Goal: Information Seeking & Learning: Find specific fact

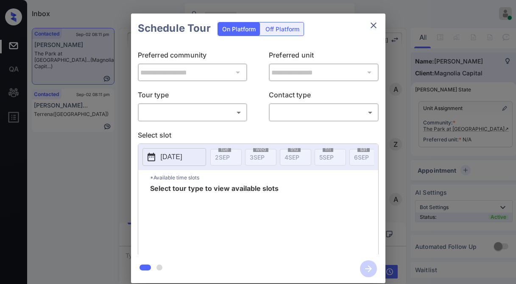
click at [210, 125] on div "**********" at bounding box center [258, 148] width 254 height 211
click at [211, 113] on body "Inbox Jezcil Usanastre Online Set yourself offline Set yourself on break Profil…" at bounding box center [258, 142] width 516 height 284
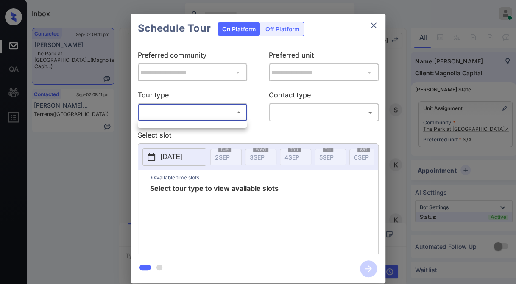
click at [211, 114] on div at bounding box center [258, 142] width 516 height 284
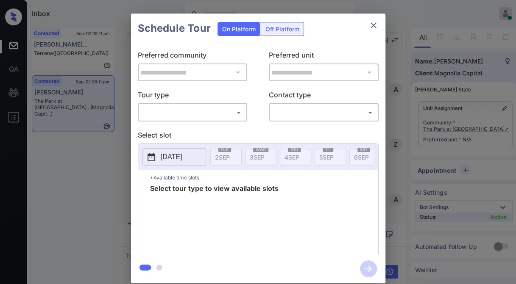
drag, startPoint x: 0, startPoint y: 0, endPoint x: 203, endPoint y: 108, distance: 230.0
click at [206, 98] on p "Tour type" at bounding box center [193, 97] width 110 height 14
click at [202, 111] on body "Inbox Jezcil Usanastre Online Set yourself offline Set yourself on break Profil…" at bounding box center [258, 142] width 516 height 284
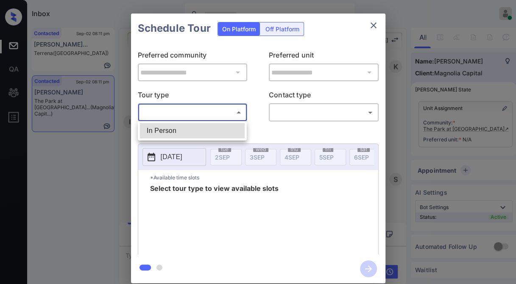
click at [201, 131] on li "In Person" at bounding box center [192, 130] width 105 height 15
type input "********"
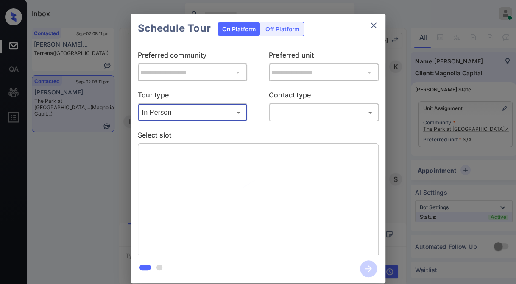
click at [287, 115] on body "Inbox Jezcil Usanastre Online Set yourself offline Set yourself on break Profil…" at bounding box center [258, 142] width 516 height 284
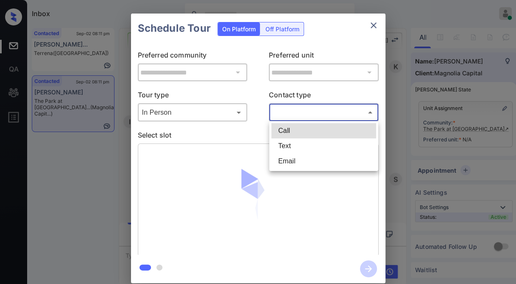
drag, startPoint x: 292, startPoint y: 147, endPoint x: 295, endPoint y: 142, distance: 5.7
click at [293, 147] on li "Text" at bounding box center [323, 146] width 105 height 15
type input "****"
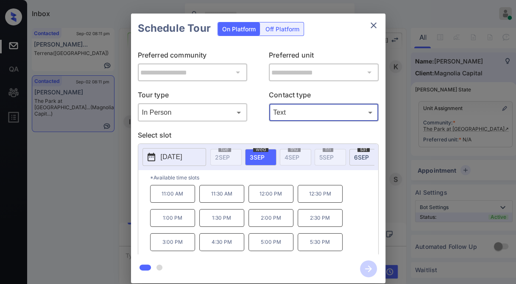
click at [200, 154] on button "2025-09-03" at bounding box center [174, 157] width 64 height 18
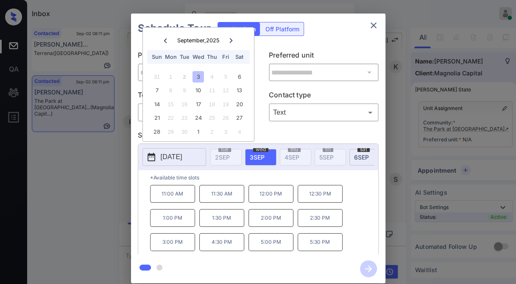
click at [231, 38] on icon at bounding box center [231, 40] width 3 height 5
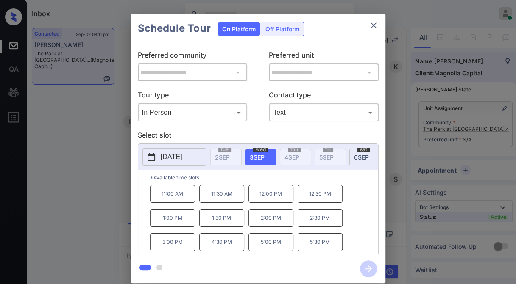
click at [96, 191] on div "**********" at bounding box center [258, 148] width 516 height 297
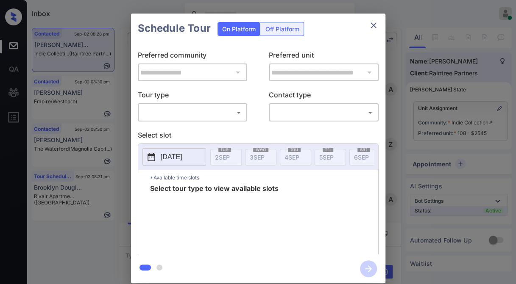
scroll to position [680, 0]
click at [218, 114] on body "Inbox Jezcil Usanastre Online Set yourself offline Set yourself on break Profil…" at bounding box center [258, 142] width 516 height 284
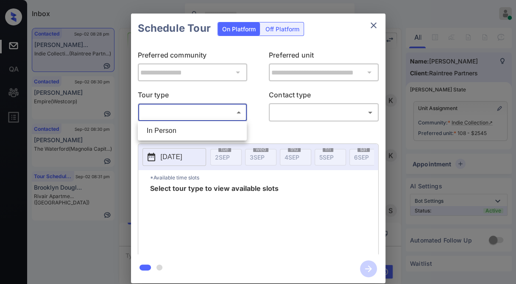
drag, startPoint x: 203, startPoint y: 132, endPoint x: 270, endPoint y: 120, distance: 67.2
click at [203, 132] on li "In Person" at bounding box center [192, 130] width 105 height 15
type input "********"
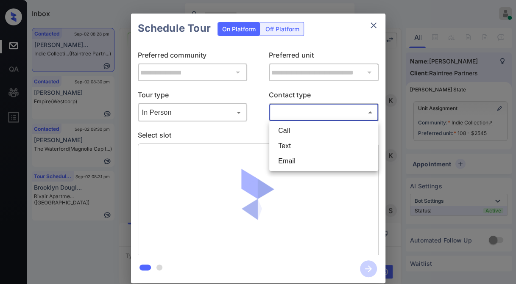
click at [280, 114] on body "Inbox Jezcil Usanastre Online Set yourself offline Set yourself on break Profil…" at bounding box center [258, 142] width 516 height 284
click at [285, 146] on li "Text" at bounding box center [323, 146] width 105 height 15
type input "****"
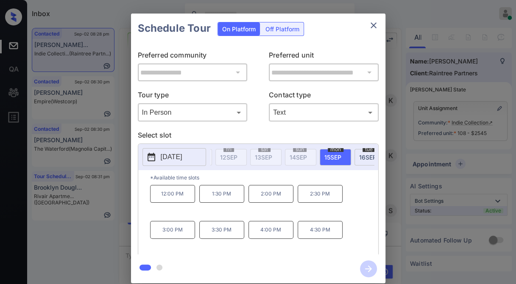
scroll to position [0, 338]
click at [248, 283] on div at bounding box center [258, 269] width 254 height 29
click at [201, 215] on div "12:00 PM 1:30 PM 2:00 PM 2:30 PM 3:00 PM 3:30 PM 4:00 PM 4:30 PM" at bounding box center [264, 219] width 228 height 68
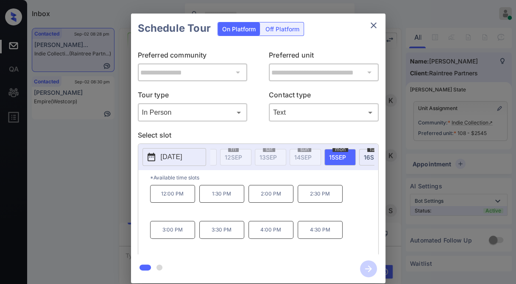
click at [18, 213] on div "**********" at bounding box center [258, 148] width 516 height 297
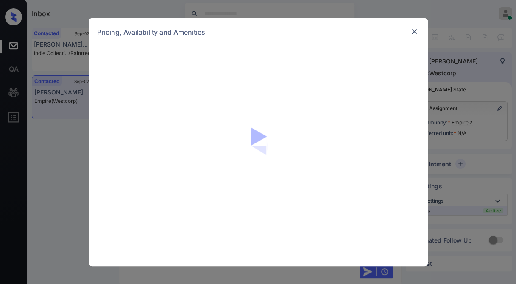
scroll to position [665, 0]
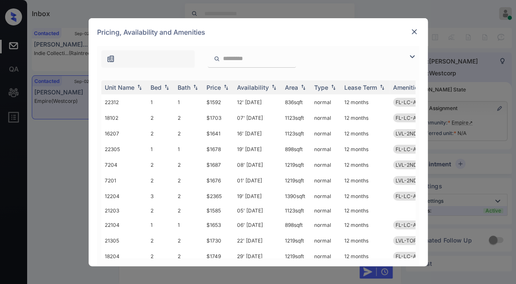
click at [411, 56] on img at bounding box center [412, 57] width 10 height 10
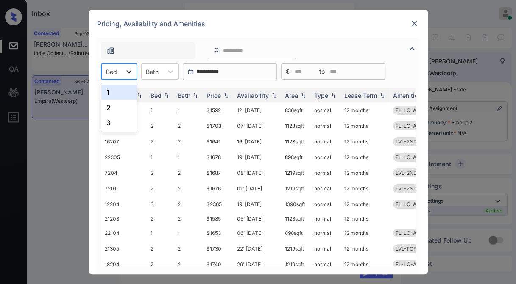
click at [130, 71] on icon at bounding box center [128, 71] width 5 height 3
click at [120, 120] on div "3" at bounding box center [119, 122] width 36 height 15
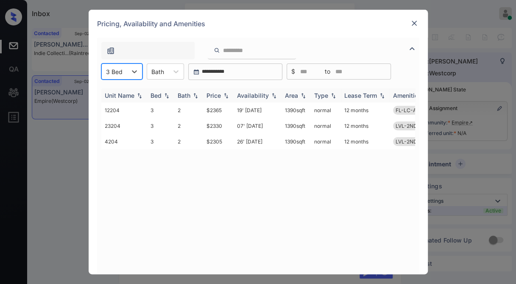
click at [230, 93] on th "Price" at bounding box center [218, 96] width 31 height 14
drag, startPoint x: 203, startPoint y: 108, endPoint x: 220, endPoint y: 109, distance: 16.5
click at [220, 109] on tr "4204 3 2 $2305 26' Sep 25 1390 sqft normal 12 months LVL-2ND-3B" at bounding box center [322, 111] width 443 height 16
click at [220, 109] on td "$2305" at bounding box center [218, 111] width 31 height 16
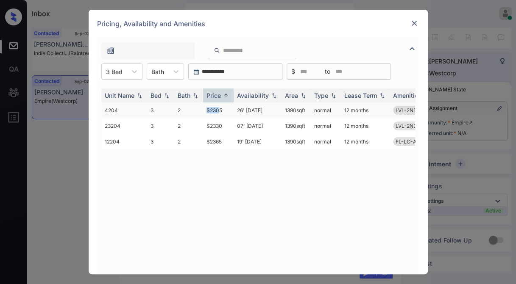
click at [220, 108] on td "$2305" at bounding box center [218, 111] width 31 height 16
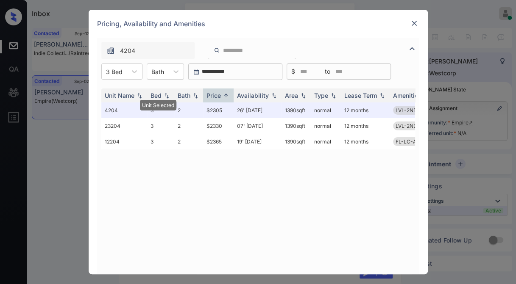
click at [418, 23] on div at bounding box center [414, 23] width 10 height 10
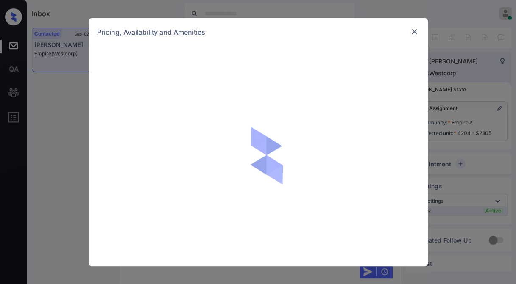
scroll to position [798, 0]
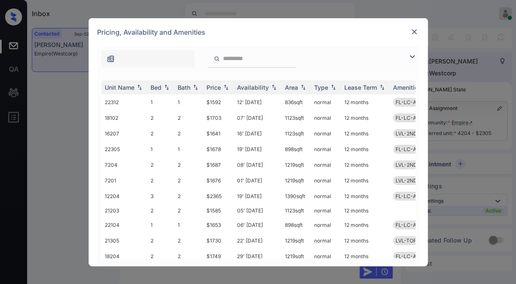
click at [487, 61] on div "**********" at bounding box center [258, 142] width 516 height 284
click at [407, 31] on div "Pricing, Availability and Amenities" at bounding box center [258, 32] width 339 height 28
click at [412, 30] on img at bounding box center [414, 32] width 8 height 8
click at [414, 58] on img at bounding box center [412, 57] width 10 height 10
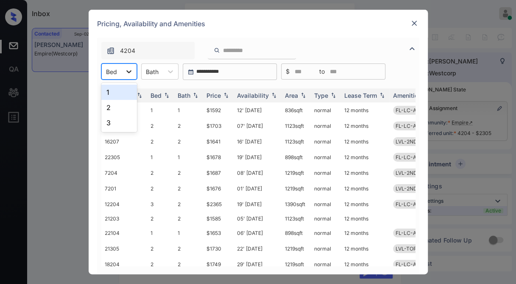
click at [128, 71] on icon at bounding box center [129, 71] width 8 height 8
click at [116, 106] on div "2" at bounding box center [119, 107] width 36 height 15
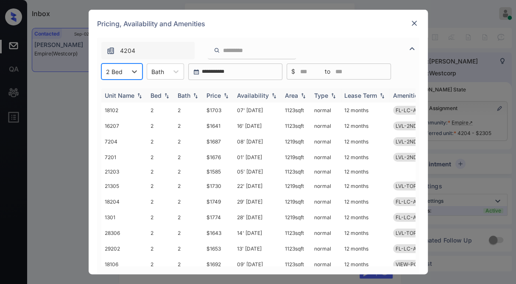
click at [226, 96] on img at bounding box center [226, 96] width 8 height 6
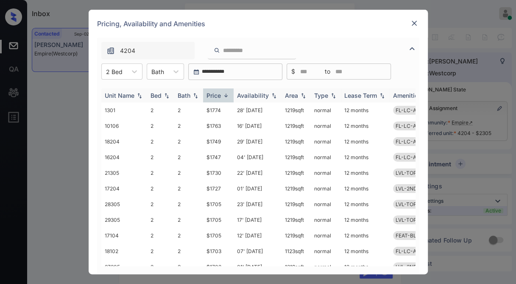
click at [226, 96] on img at bounding box center [226, 95] width 8 height 6
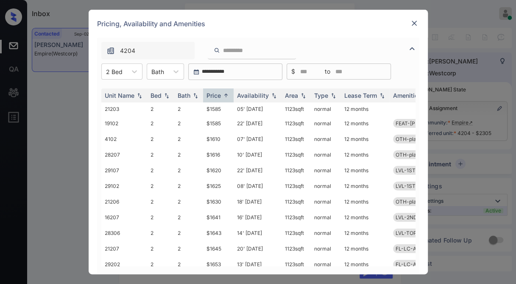
click at [414, 22] on img at bounding box center [414, 23] width 8 height 8
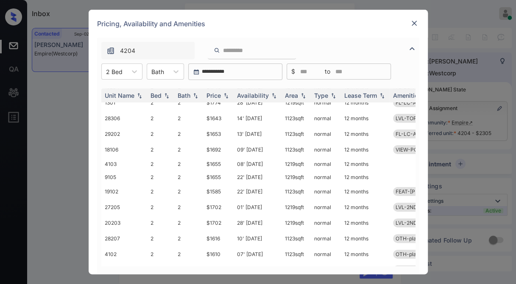
scroll to position [115, 0]
click at [413, 24] on img at bounding box center [414, 23] width 8 height 8
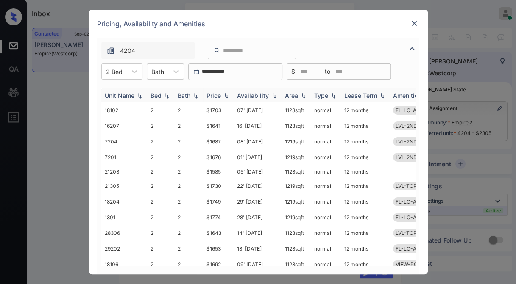
scroll to position [1273, 0]
drag, startPoint x: 412, startPoint y: 113, endPoint x: 380, endPoint y: 112, distance: 31.4
click at [411, 110] on body "Inbox Jezcil Usanastre Online Set yourself offline Set yourself on break Profil…" at bounding box center [258, 142] width 516 height 284
click at [222, 99] on div "Price" at bounding box center [218, 95] width 24 height 7
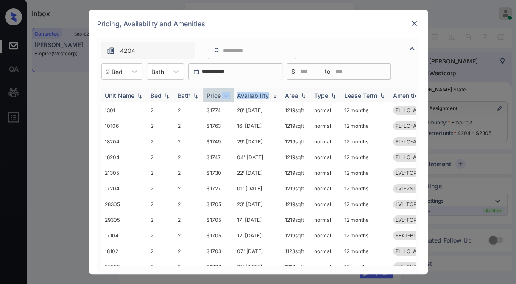
click at [222, 99] on div "Price" at bounding box center [218, 95] width 24 height 7
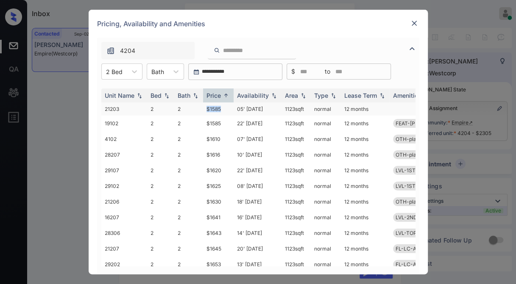
drag, startPoint x: 206, startPoint y: 107, endPoint x: 226, endPoint y: 109, distance: 20.4
click at [226, 109] on td "$1585" at bounding box center [218, 109] width 31 height 13
copy td "$1585"
click at [262, 112] on td "05' [DATE]" at bounding box center [258, 109] width 48 height 13
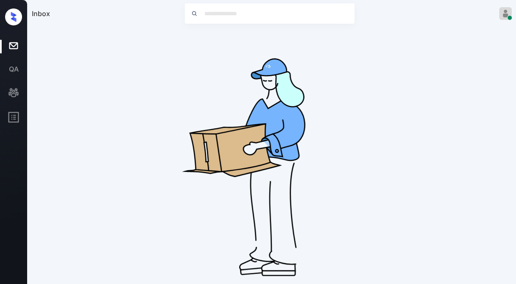
click at [395, 155] on img at bounding box center [271, 163] width 271 height 271
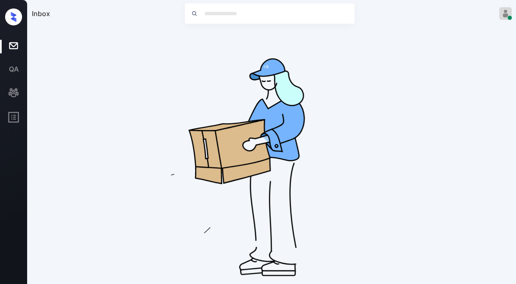
click at [206, 14] on input "search" at bounding box center [279, 13] width 152 height 20
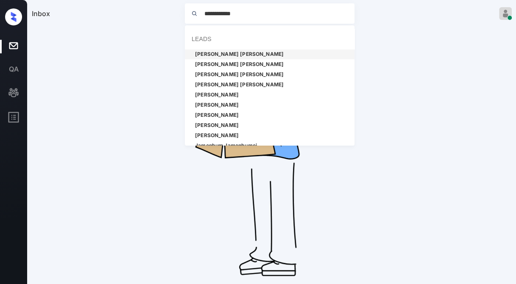
click at [241, 6] on input "**********" at bounding box center [279, 13] width 152 height 20
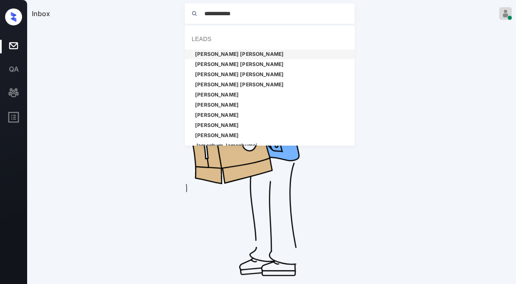
click at [248, 14] on input "**********" at bounding box center [279, 13] width 152 height 20
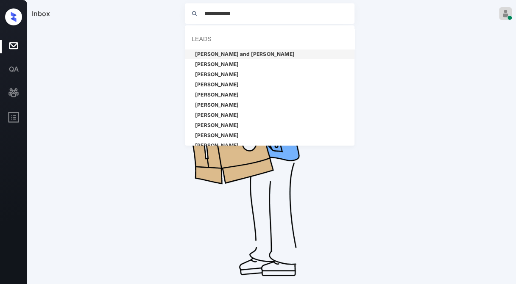
type input "**********"
click at [225, 53] on li "[PERSON_NAME]" at bounding box center [270, 54] width 170 height 10
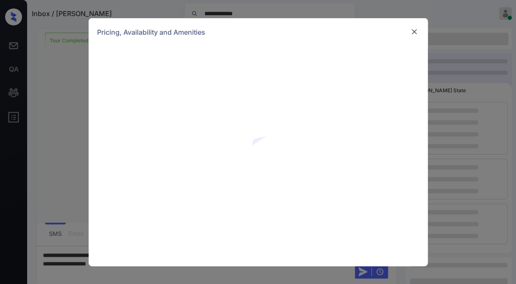
scroll to position [1508, 0]
